Goal: Task Accomplishment & Management: Manage account settings

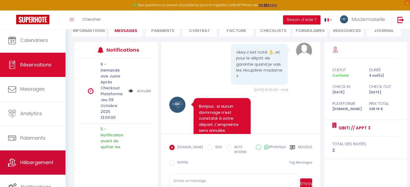
scroll to position [1, 0]
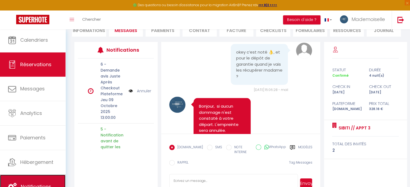
click at [32, 184] on span "Notifications" at bounding box center [36, 187] width 30 height 7
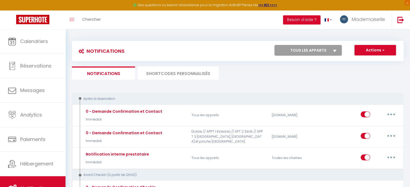
select select
checkbox input "false"
select select
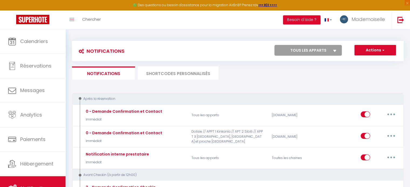
checkbox input "false"
click at [328, 52] on select "Tous les apparts Dolisie // APPT 1 Kinkanla // APT 2 [GEOGRAPHIC_DATA], [GEOGRA…" at bounding box center [307, 50] width 67 height 11
select select "68807"
click at [274, 45] on select "Tous les apparts Dolisie // APPT 1 Kinkanla // APT 2 [GEOGRAPHIC_DATA], [GEOGRA…" at bounding box center [307, 50] width 67 height 11
select select
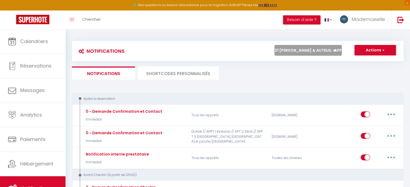
select select
checkbox input "false"
checkbox input "true"
checkbox input "false"
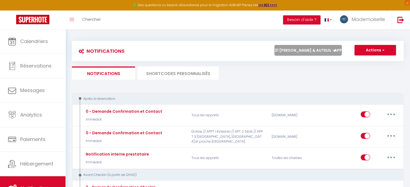
select select
checkbox input "false"
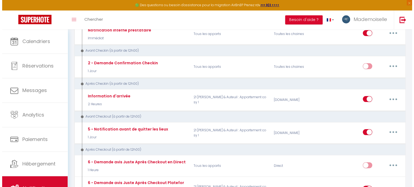
scroll to position [108, 0]
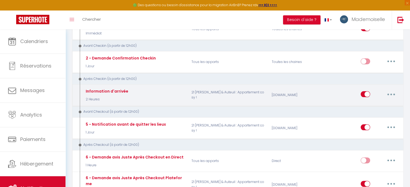
click at [235, 94] on p "21 [PERSON_NAME] & Auteuil : Appartement cosy !" at bounding box center [228, 95] width 80 height 16
click at [389, 93] on button "button" at bounding box center [391, 94] width 15 height 9
click at [369, 107] on link "Editer" at bounding box center [377, 106] width 40 height 9
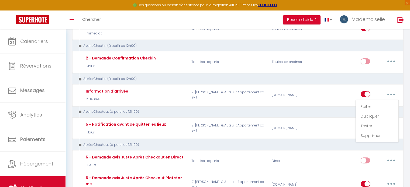
type input "Information d'arrivée"
select select "3"
select select "2 Heures"
select select "if_booking_is_paid"
checkbox input "true"
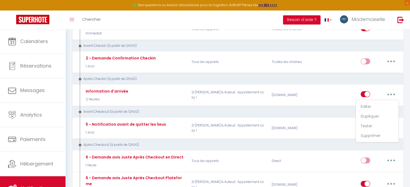
checkbox input "false"
radio input "true"
type input "Informations concernant votre arrivée"
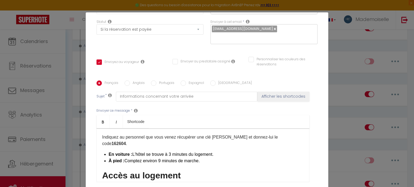
scroll to position [27, 0]
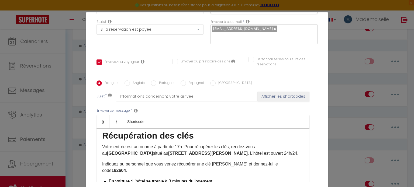
drag, startPoint x: 100, startPoint y: 134, endPoint x: 277, endPoint y: 176, distance: 181.7
click at [277, 176] on div "Bonjour [GUEST:FIRST_NAME], Bienvenue ! Voici les informations importantes pour…" at bounding box center [203, 156] width 213 height 54
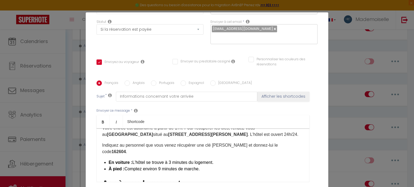
scroll to position [54, 0]
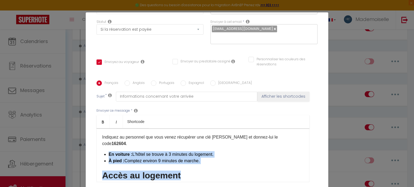
drag, startPoint x: 214, startPoint y: 159, endPoint x: 99, endPoint y: 145, distance: 115.7
click at [99, 145] on div "Bonjour [GUEST:FIRST_NAME], Bienvenue ! Voici les informations importantes pour…" at bounding box center [203, 156] width 213 height 54
click at [229, 162] on div "Bonjour [GUEST:FIRST_NAME], Bienvenue ! Voici les informations importantes pour…" at bounding box center [203, 156] width 213 height 54
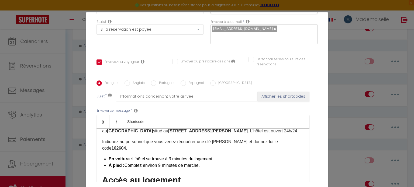
scroll to position [55, 0]
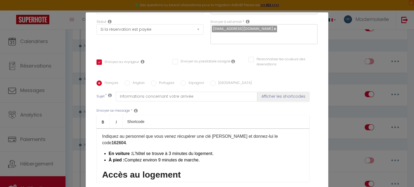
drag, startPoint x: 98, startPoint y: 135, endPoint x: 220, endPoint y: 155, distance: 123.6
click at [220, 155] on div "Bonjour [GUEST:FIRST_NAME], Bienvenue ! Voici les informations importantes pour…" at bounding box center [203, 156] width 213 height 54
copy div "Récupération des clés Votre entrée est autonome à partir de 17h. Pour récupérer…"
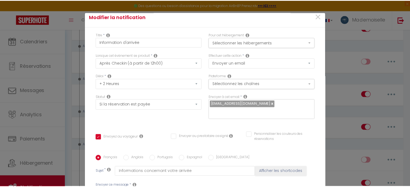
scroll to position [0, 0]
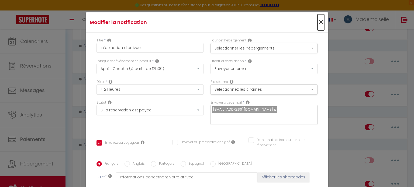
click at [318, 22] on span "×" at bounding box center [321, 22] width 7 height 16
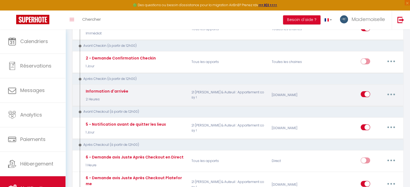
click at [173, 92] on div "Information d'arrivée 2 Heures" at bounding box center [134, 95] width 107 height 16
click at [390, 92] on button "button" at bounding box center [391, 94] width 15 height 9
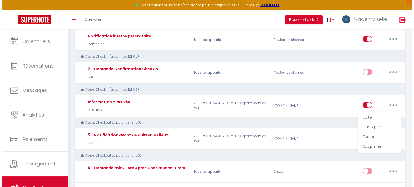
scroll to position [81, 0]
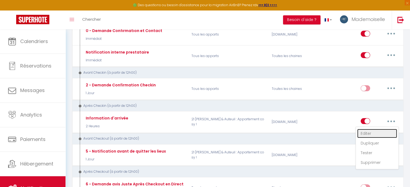
click at [366, 131] on link "Editer" at bounding box center [377, 133] width 40 height 9
checkbox input "true"
checkbox input "false"
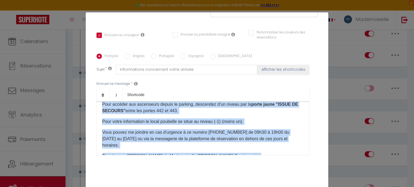
scroll to position [223, 0]
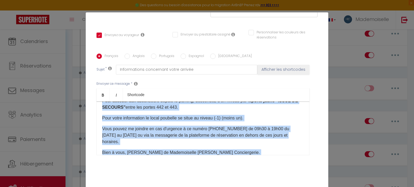
drag, startPoint x: 99, startPoint y: 119, endPoint x: 276, endPoint y: 110, distance: 176.8
click at [276, 110] on div "Bonjour [GUEST:FIRST_NAME], Bienvenue ! Voici les informations importantes pour…" at bounding box center [203, 129] width 213 height 54
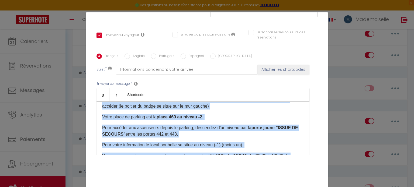
click at [189, 128] on p "Pour accéder aux ascenseurs depuis le parking, descendez d'un niveau par la por…" at bounding box center [203, 131] width 202 height 13
click at [192, 129] on p "Pour accéder aux ascenseurs depuis le parking, descendez d'un niveau par la por…" at bounding box center [203, 131] width 202 height 13
click at [188, 128] on p "Pour accéder aux ascenseurs depuis le parking, descendez d'un niveau par la por…" at bounding box center [203, 131] width 202 height 13
click at [224, 135] on div "Bonjour [GUEST:FIRST_NAME], Bienvenue ! Voici les informations importantes pour…" at bounding box center [203, 129] width 213 height 54
click at [242, 142] on p "Pour votre information le local poubelle se situe au niveau (-1) (moins un)." at bounding box center [203, 145] width 202 height 6
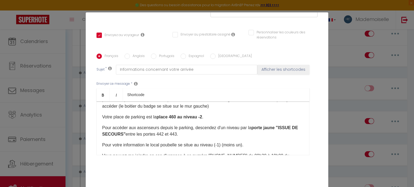
drag, startPoint x: 255, startPoint y: 138, endPoint x: 240, endPoint y: 138, distance: 15.1
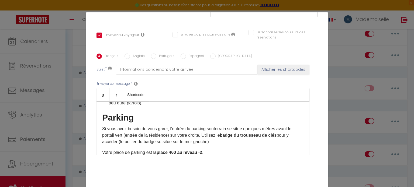
scroll to position [157, 0]
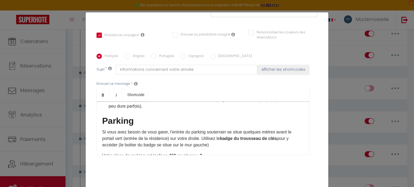
drag, startPoint x: 194, startPoint y: 130, endPoint x: 96, endPoint y: 125, distance: 98.0
click at [97, 125] on div "Bonjour [GUEST:FIRST_NAME], Bienvenue ! Voici les informations importantes pour…" at bounding box center [203, 129] width 213 height 54
copy div "Si vous avez besoin de vous garer, l'entrée du parking souterrain se situe quel…"
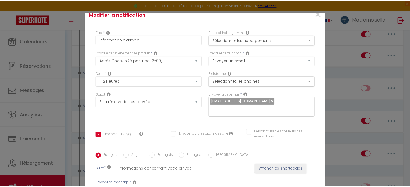
scroll to position [0, 0]
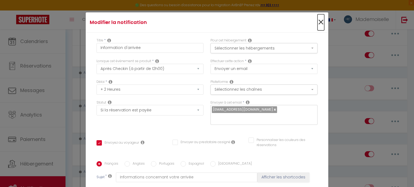
click at [318, 20] on span "×" at bounding box center [321, 22] width 7 height 16
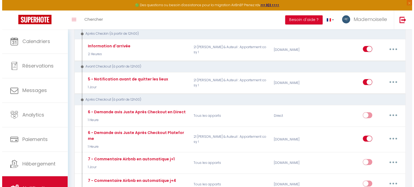
scroll to position [162, 0]
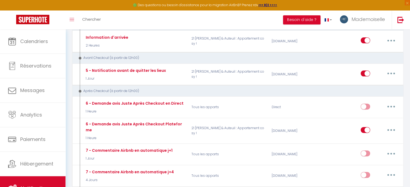
click at [391, 73] on icon "button" at bounding box center [391, 74] width 2 height 2
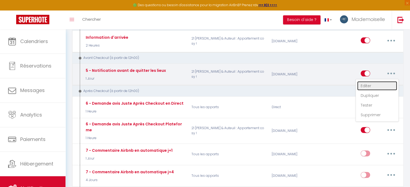
click at [373, 81] on link "Editer" at bounding box center [377, 85] width 40 height 9
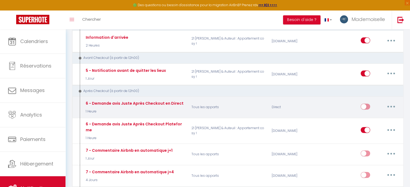
type input "5 - Notification avant de quitter les lieux"
select select "1 Jour"
checkbox input "true"
checkbox input "false"
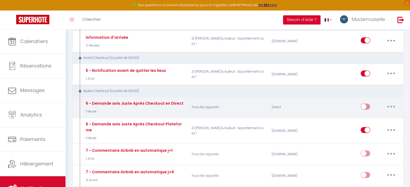
type input "Procédure pour votre départ - [RENTAL:NAME] - [GUEST:FIRST_NAME] [GUEST:NAME]"
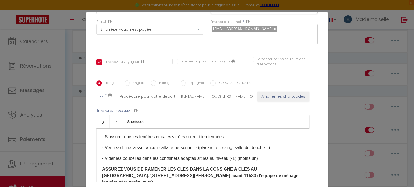
scroll to position [92, 0]
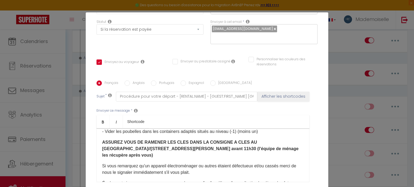
drag, startPoint x: 99, startPoint y: 141, endPoint x: 290, endPoint y: 149, distance: 191.0
click at [290, 149] on div "Bonjour [GUEST:FIRST_NAME], J'espère que votre séjour s'est bien passé. Avant v…" at bounding box center [203, 156] width 213 height 54
copy b "ASSUREZ VOUS DE RAMENER LES CLES DANS LA CONSIGNE A CLES AU [GEOGRAPHIC_DATA]//…"
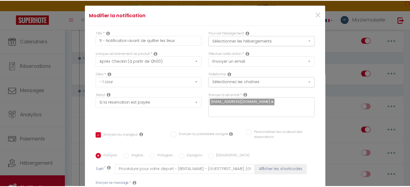
scroll to position [0, 0]
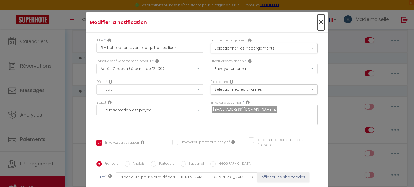
drag, startPoint x: 315, startPoint y: 21, endPoint x: 396, endPoint y: 47, distance: 85.1
click at [318, 21] on span "×" at bounding box center [321, 22] width 7 height 16
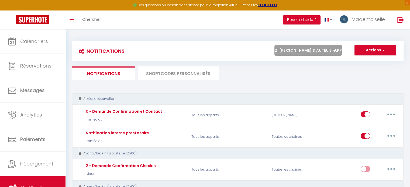
click at [310, 50] on select "Tous les apparts Dolisie // APPT 1 Kinkanla // APT 2 [GEOGRAPHIC_DATA], [GEOGRA…" at bounding box center [307, 50] width 67 height 11
select select "57886"
click at [274, 45] on select "Tous les apparts Dolisie // APPT 1 Kinkanla // APT 2 [GEOGRAPHIC_DATA], [GEOGRA…" at bounding box center [307, 50] width 67 height 11
checkbox input "true"
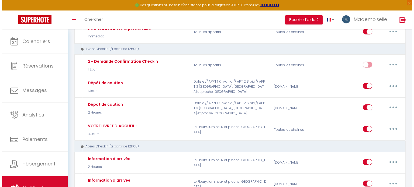
scroll to position [135, 0]
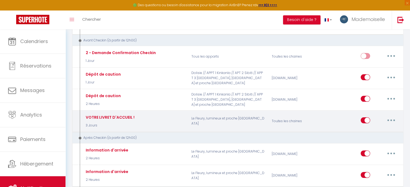
click at [393, 118] on button "button" at bounding box center [391, 120] width 15 height 9
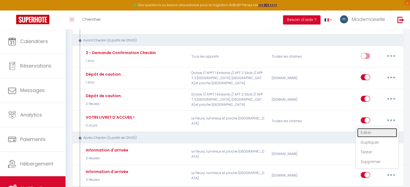
drag, startPoint x: 376, startPoint y: 130, endPoint x: 365, endPoint y: 130, distance: 11.3
click at [376, 130] on link "Editer" at bounding box center [377, 132] width 40 height 9
type input "VOTRE LIVRET D'ACCUEIL !"
select select "3 Jours"
select select "if_booking_is_paid"
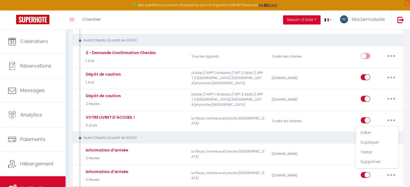
checkbox input "true"
checkbox input "false"
radio input "true"
type input "VOTRE LIVRET D'ACCUEIL ! TOUTES LES INSTRUCTIONS POUR VOTRE ARRIVEE"
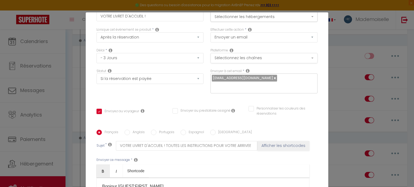
scroll to position [0, 0]
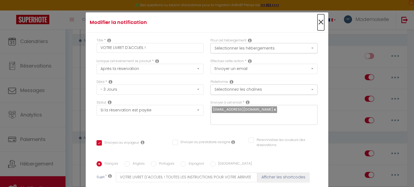
click at [318, 23] on span "×" at bounding box center [321, 22] width 7 height 16
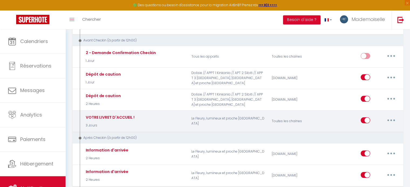
click at [391, 117] on button "button" at bounding box center [391, 120] width 15 height 9
click at [378, 141] on link "Dupliquer" at bounding box center [377, 142] width 40 height 9
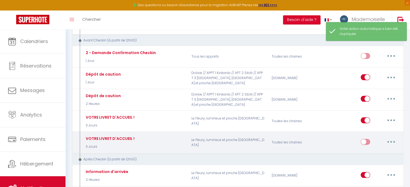
click at [391, 141] on icon "button" at bounding box center [391, 142] width 2 height 2
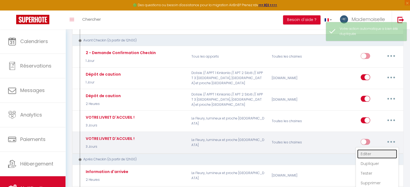
click at [369, 152] on link "Editer" at bounding box center [377, 154] width 40 height 9
type input "VOTRE LIVRET D'ACCUEIL !"
select select "3 Jours"
select select "if_booking_is_paid"
checkbox input "true"
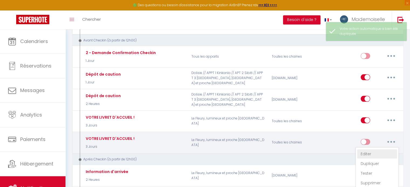
checkbox input "false"
radio input "true"
type input "VOTRE LIVRET D'ACCUEIL ! TOUTES LES INSTRUCTIONS POUR VOTRE ARRIVEE"
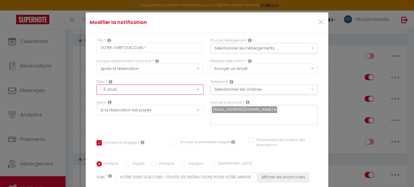
click at [118, 89] on select "Immédiat - 10 Minutes - 1 Heure - 2 Heures - 3 Heures - 4 Heures - 5 Heures - 6…" at bounding box center [150, 90] width 107 height 10
select select "2 Jours"
click at [97, 85] on select "Immédiat - 10 Minutes - 1 Heure - 2 Heures - 3 Heures - 4 Heures - 5 Heures - 6…" at bounding box center [150, 90] width 107 height 10
checkbox input "true"
checkbox input "false"
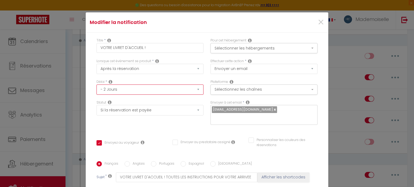
checkbox input "false"
click at [271, 47] on button "Sélectionner les hébergements" at bounding box center [264, 48] width 107 height 10
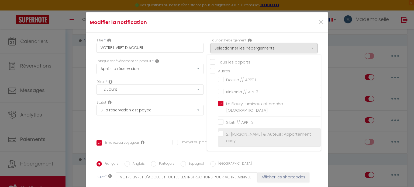
click at [224, 133] on label "21 [PERSON_NAME] & Auteuil : Appartement cosy !" at bounding box center [271, 137] width 94 height 13
click at [218, 135] on input "21 [PERSON_NAME] & Auteuil : Appartement cosy !" at bounding box center [269, 137] width 103 height 5
checkbox input "true"
checkbox input "false"
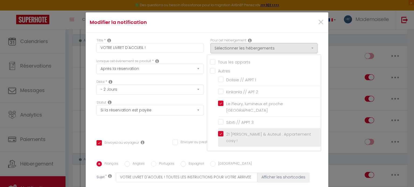
checkbox input "false"
checkbox input "true"
checkbox input "false"
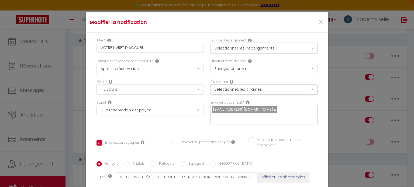
click at [238, 47] on button "Sélectionner les hébergements" at bounding box center [264, 48] width 107 height 10
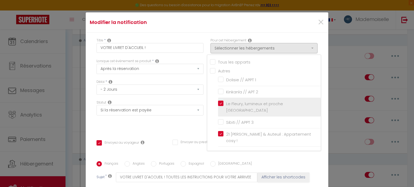
click at [218, 105] on input "Le Fleury, lumineux et proche [GEOGRAPHIC_DATA]" at bounding box center [269, 107] width 103 height 5
checkbox input "false"
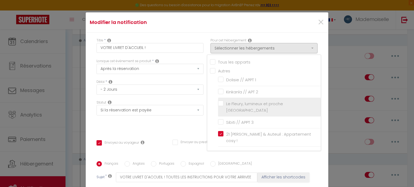
checkbox input "true"
checkbox input "false"
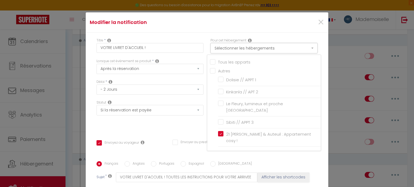
click at [277, 50] on button "Sélectionner les hébergements" at bounding box center [264, 48] width 107 height 10
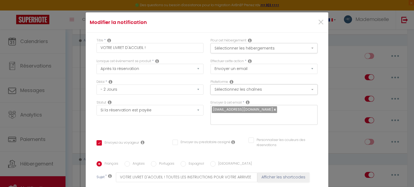
click at [252, 91] on button "Sélectionnez les chaînes" at bounding box center [264, 90] width 107 height 10
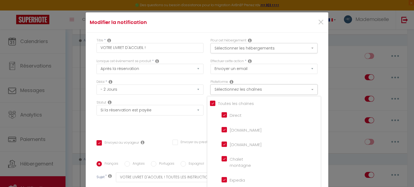
click at [252, 91] on button "Sélectionnez les chaînes" at bounding box center [264, 90] width 107 height 10
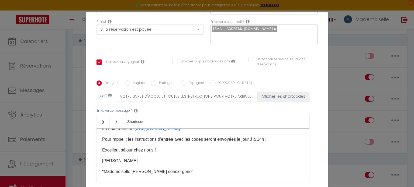
scroll to position [27, 0]
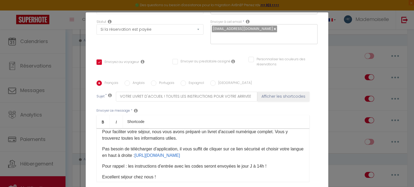
click at [281, 156] on p "Pas besoin de télécharger d'application, il vous suffit de cliquer sur ce lien …" at bounding box center [203, 152] width 202 height 13
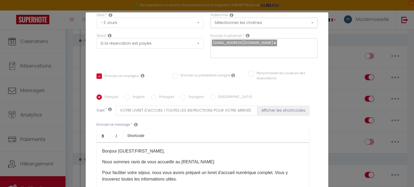
scroll to position [54, 0]
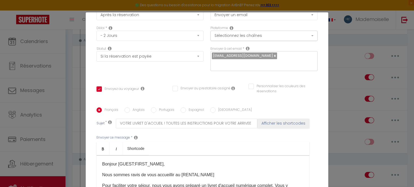
click at [125, 110] on input "Anglais" at bounding box center [127, 110] width 5 height 5
radio input "true"
checkbox input "true"
checkbox input "false"
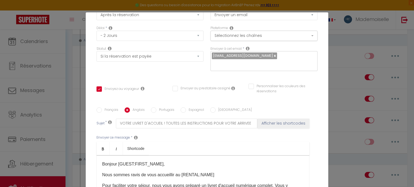
type input "YOUR WELCOME BOOKLET!"
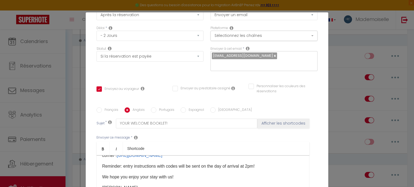
click at [263, 159] on div "Hello [GUEST:FIRST_NAME], We are delighted to welcome you to [RENTAL:NAME] To m…" at bounding box center [203, 183] width 213 height 54
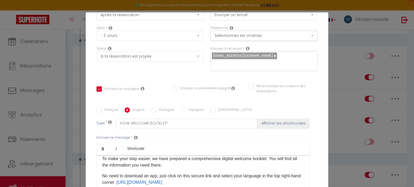
click at [266, 182] on p "No need to download an app, just click on this secure link and select your lang…" at bounding box center [203, 179] width 202 height 13
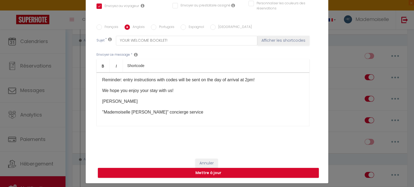
scroll to position [25, 0]
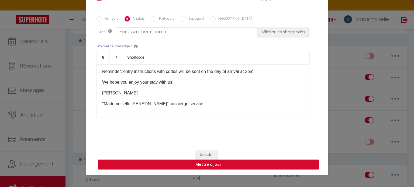
click at [212, 163] on button "Mettre à jour" at bounding box center [208, 165] width 221 height 10
checkbox input "true"
checkbox input "false"
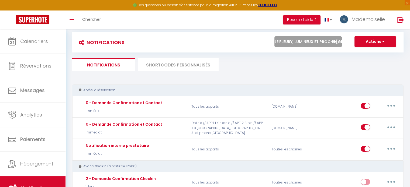
scroll to position [0, 0]
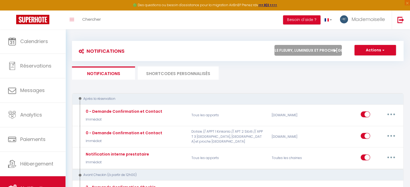
click at [318, 48] on select "Tous les apparts Dolisie // APPT 1 Kinkanla // APT 2 [GEOGRAPHIC_DATA], [GEOGRA…" at bounding box center [307, 50] width 67 height 11
select select "68807"
click at [274, 45] on select "Tous les apparts Dolisie // APPT 1 Kinkanla // APT 2 [GEOGRAPHIC_DATA], [GEOGRA…" at bounding box center [307, 50] width 67 height 11
checkbox input "false"
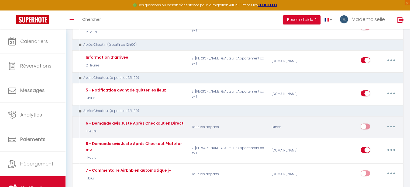
scroll to position [108, 0]
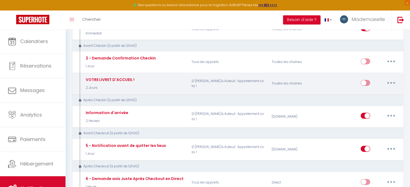
click at [366, 83] on input "checkbox" at bounding box center [365, 84] width 9 height 8
checkbox input "true"
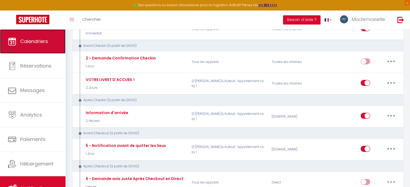
click at [40, 41] on span "Calendriers" at bounding box center [34, 41] width 28 height 7
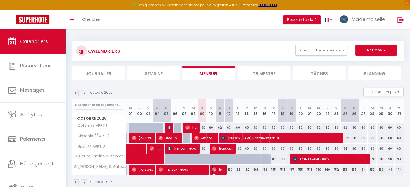
click at [217, 171] on span "[PERSON_NAME]" at bounding box center [218, 170] width 12 height 10
select select "OK"
select select "1"
select select "0"
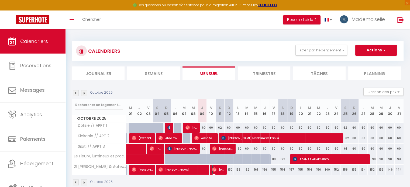
select select "1"
select select
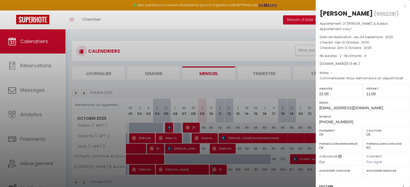
select select
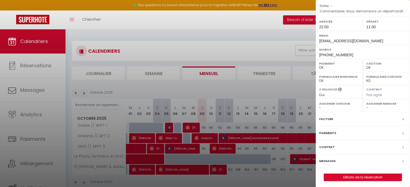
scroll to position [77, 0]
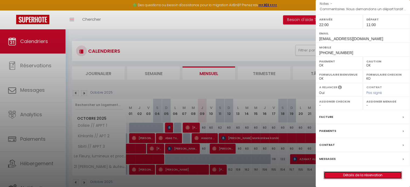
click at [349, 176] on link "Détails de la réservation" at bounding box center [363, 175] width 78 height 7
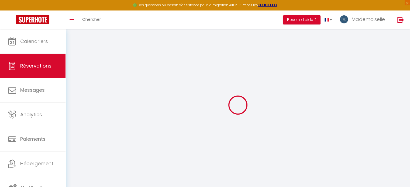
type input "[PERSON_NAME]"
type input "Rabillard"
type input "[EMAIL_ADDRESS][DOMAIN_NAME]"
type input "[PHONE_NUMBER]"
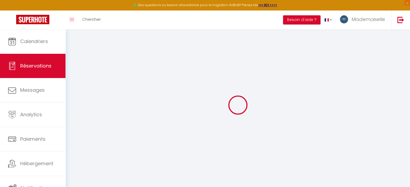
type input "[PHONE_NUMBER]"
select select
type input "91.98"
select select "68807"
select select "1"
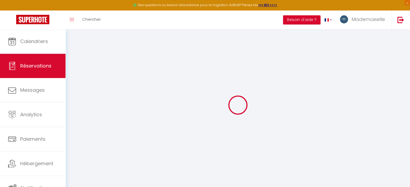
select select
type input "2"
select select "12"
select select
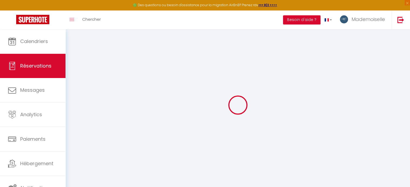
type input "451"
checkbox input "false"
type input "0"
select select "1"
type input "65"
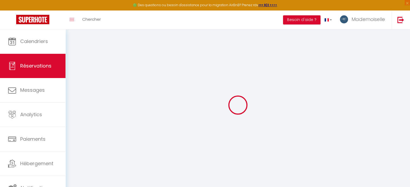
type input "0"
select select
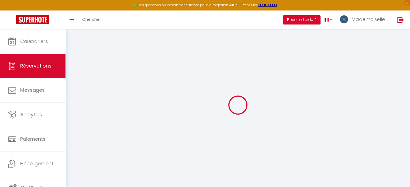
select select "15"
checkbox input "false"
select select
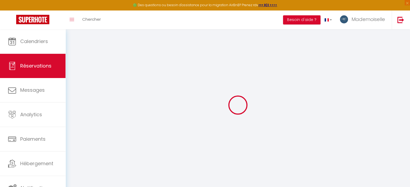
checkbox input "false"
select select
checkbox input "false"
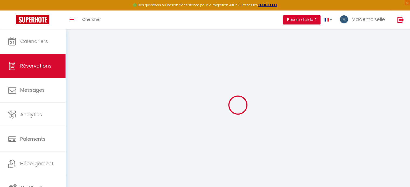
type textarea "Nous demandons un départ tardif vers 14h. Bonjour, Comme annoncé lors de la rés…"
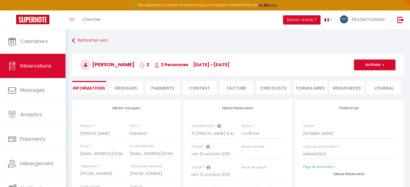
select select
type input "60"
type input "62.4"
select select
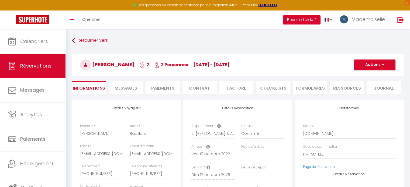
checkbox input "false"
select select
checkbox input "false"
select select "22:00"
select select "11:00"
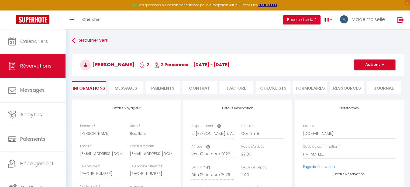
click at [125, 87] on span "Messages" at bounding box center [126, 88] width 23 height 6
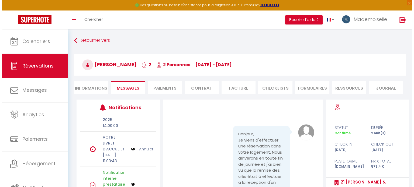
scroll to position [162, 0]
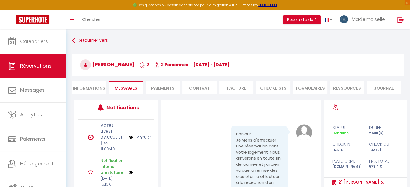
click at [129, 140] on img at bounding box center [131, 138] width 4 height 6
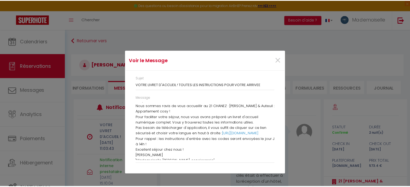
scroll to position [0, 0]
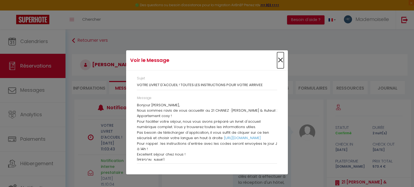
click at [281, 60] on span "×" at bounding box center [280, 60] width 7 height 16
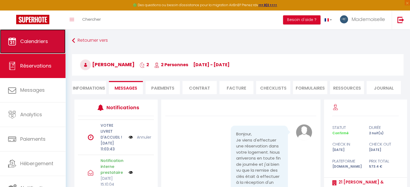
click at [26, 40] on span "Calendriers" at bounding box center [34, 41] width 28 height 7
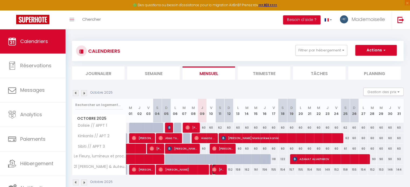
click at [217, 170] on span "[PERSON_NAME]" at bounding box center [218, 170] width 12 height 10
select select "OK"
select select "1"
select select "0"
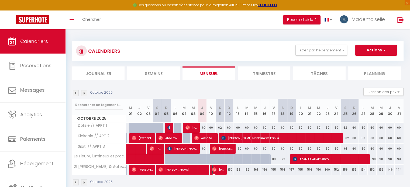
select select "1"
select select
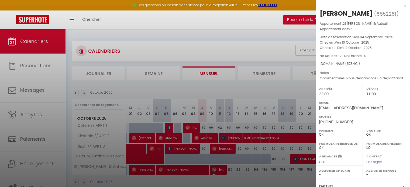
select select
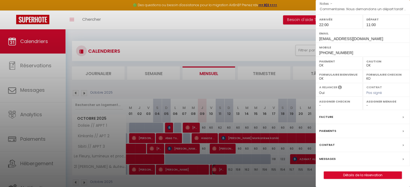
scroll to position [77, 0]
click at [360, 159] on div "Messages" at bounding box center [363, 159] width 94 height 14
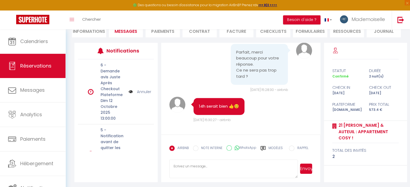
scroll to position [58, 0]
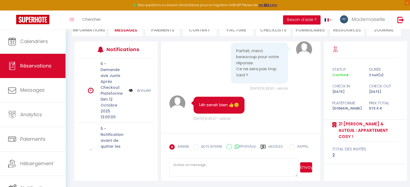
click at [274, 147] on label "Modèles" at bounding box center [276, 149] width 14 height 9
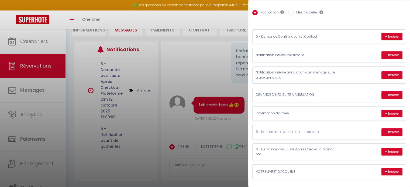
scroll to position [29, 0]
click at [393, 169] on button "+ Insérer" at bounding box center [392, 172] width 21 height 8
type textarea "Hello [PERSON_NAME], We are delighted to welcome you to 21 [PERSON_NAME] & Aute…"
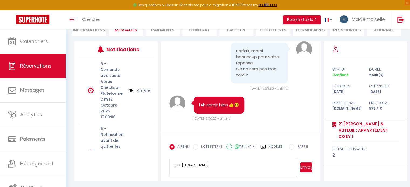
click at [205, 162] on textarea "Hello [PERSON_NAME], We are delighted to welcome you to 21 [PERSON_NAME] & Aute…" at bounding box center [233, 168] width 129 height 19
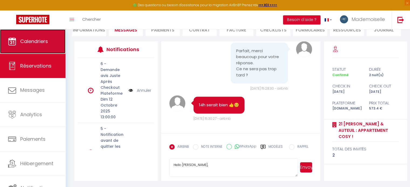
click at [30, 39] on span "Calendriers" at bounding box center [34, 41] width 28 height 7
